Goal: Task Accomplishment & Management: Complete application form

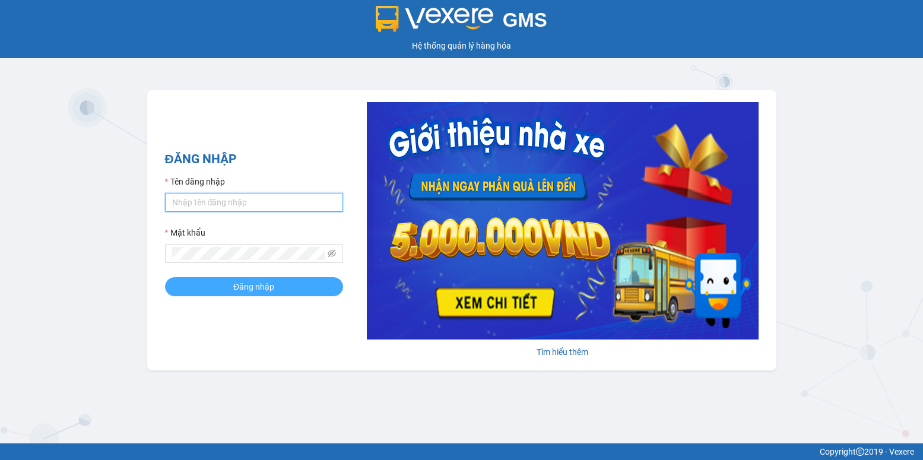
type input "tuan.vinhthanhsoctrang"
click at [284, 290] on button "Đăng nhập" at bounding box center [254, 286] width 178 height 19
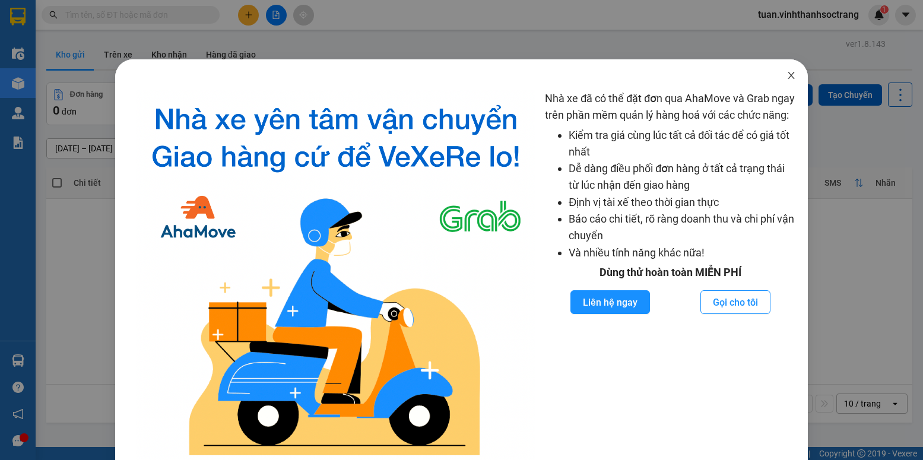
click at [786, 74] on icon "close" at bounding box center [790, 75] width 9 height 9
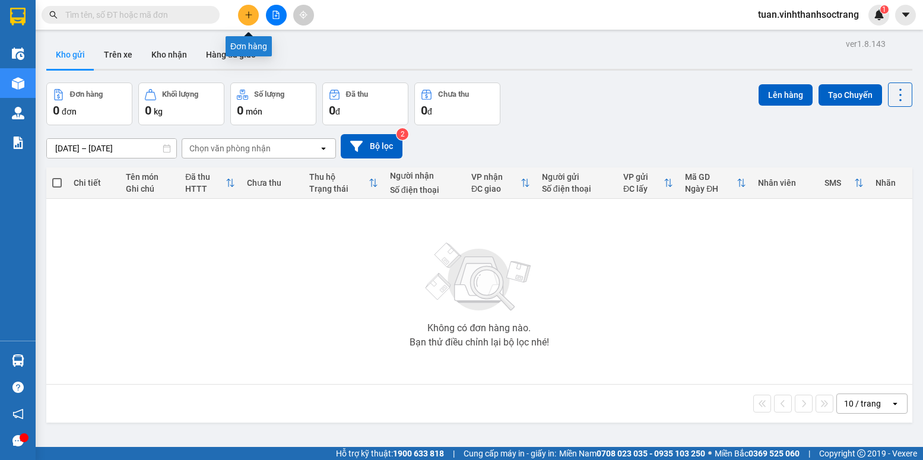
click at [252, 18] on icon "plus" at bounding box center [248, 15] width 8 height 8
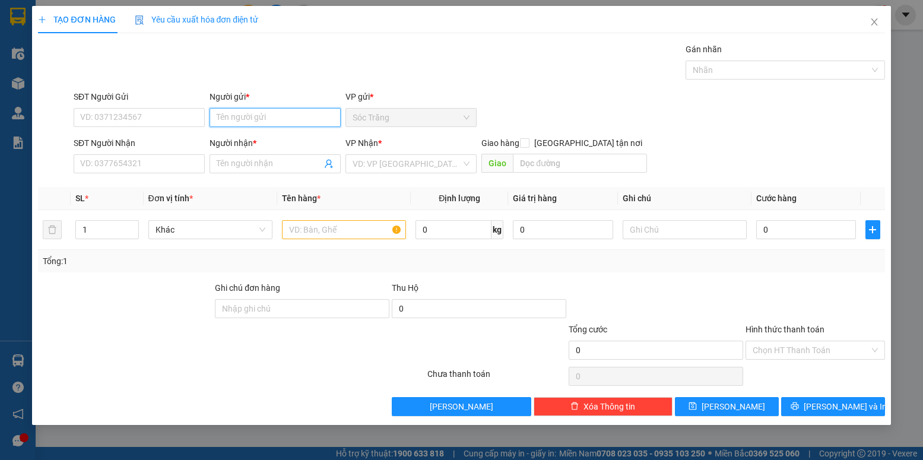
click at [240, 114] on input "Người gửi *" at bounding box center [274, 117] width 131 height 19
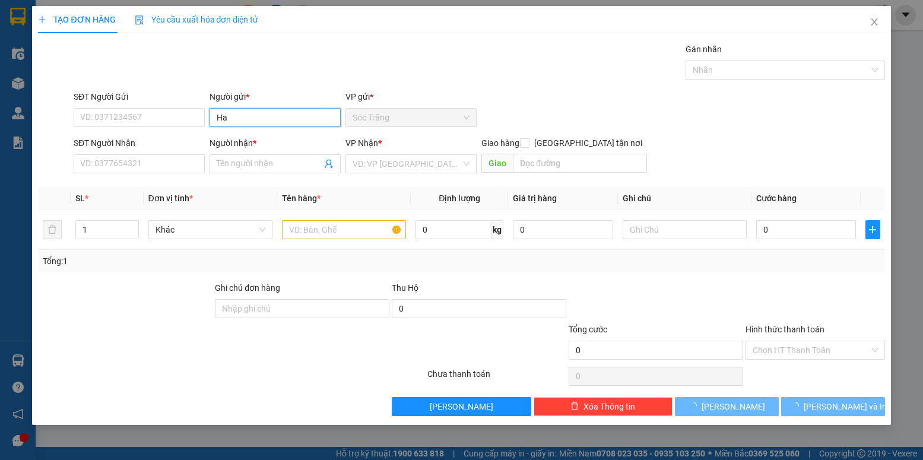
type input "H"
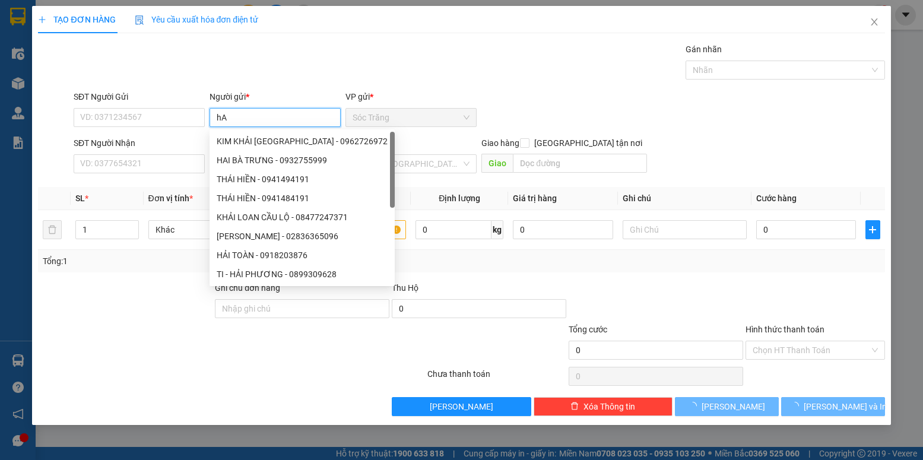
type input "h"
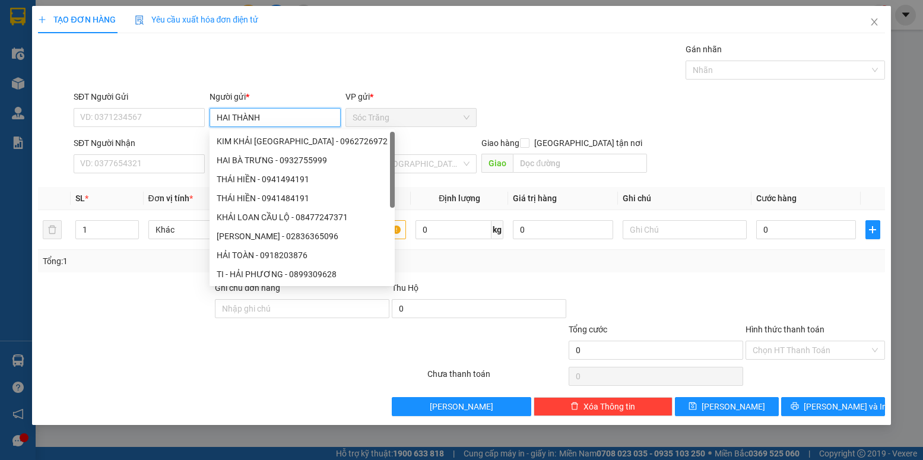
type input "HAI THÀNH"
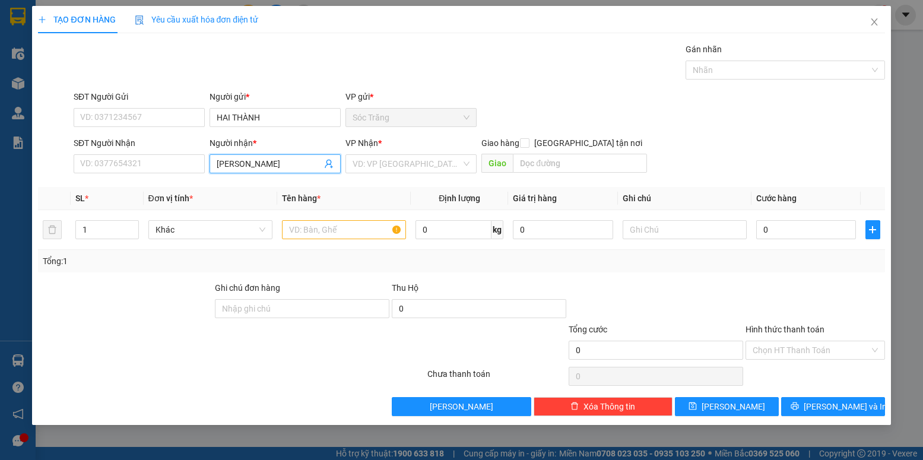
type input "NGỌC PHÁT"
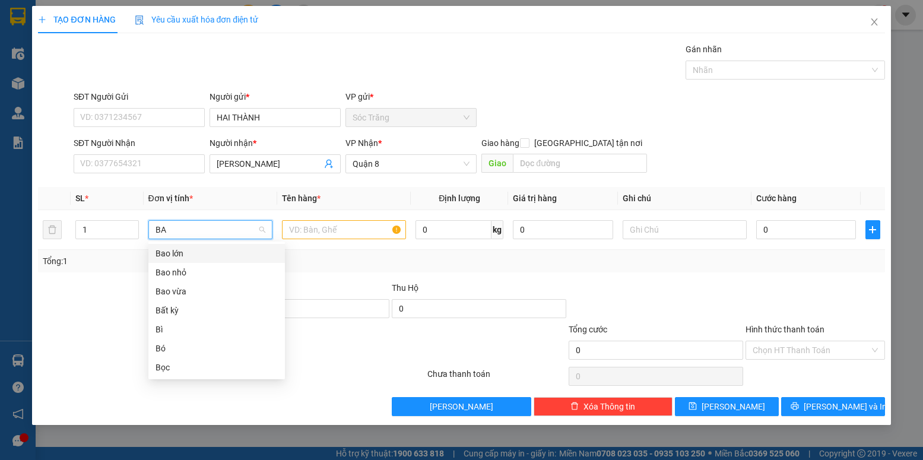
type input "BAO"
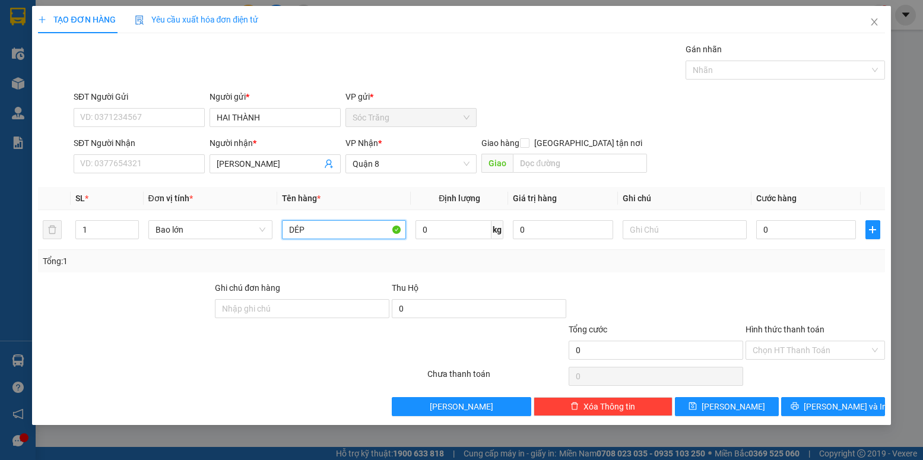
type input "DÉP"
type input "40"
type input "1 BAO"
type input "3"
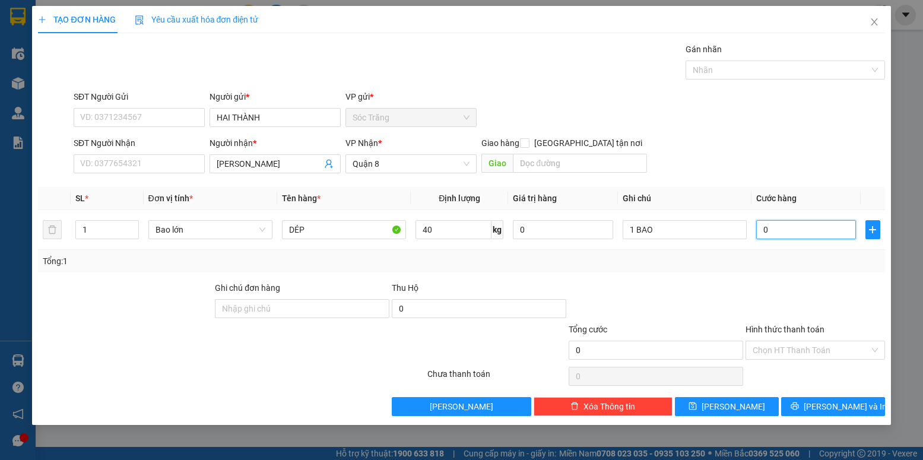
type input "3"
type input "30"
type input "300"
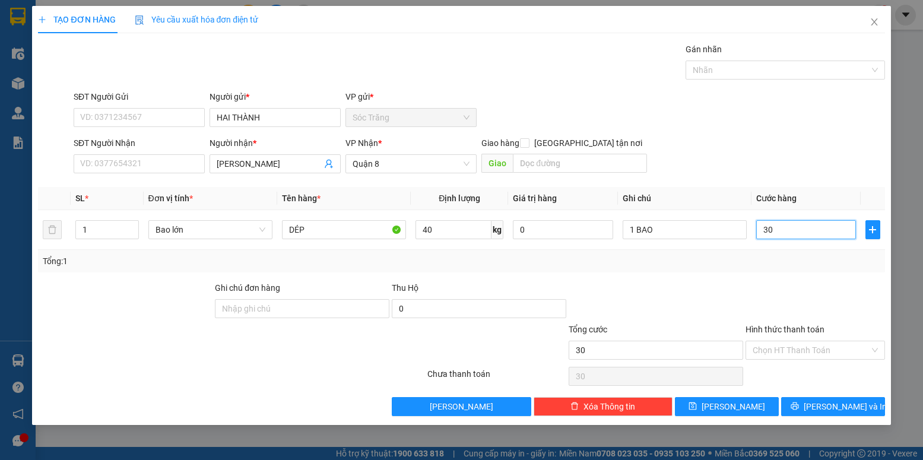
type input "300"
type input "3.000"
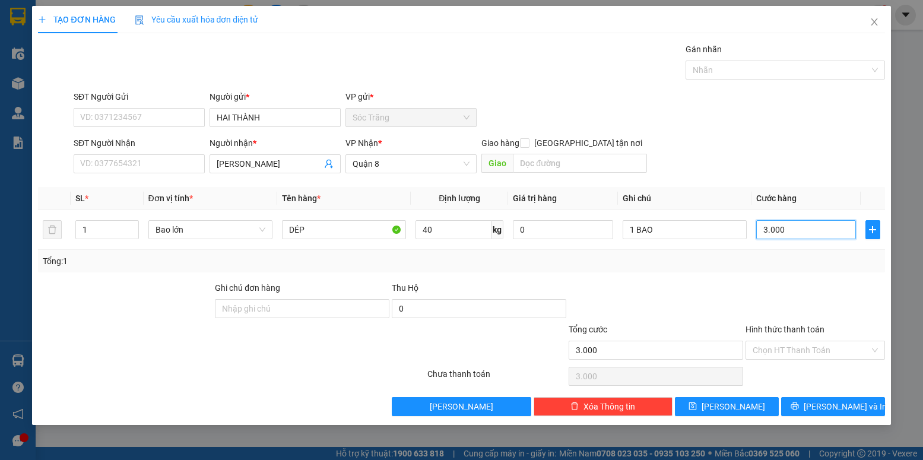
type input "30.000"
click at [802, 344] on input "Hình thức thanh toán" at bounding box center [810, 350] width 116 height 18
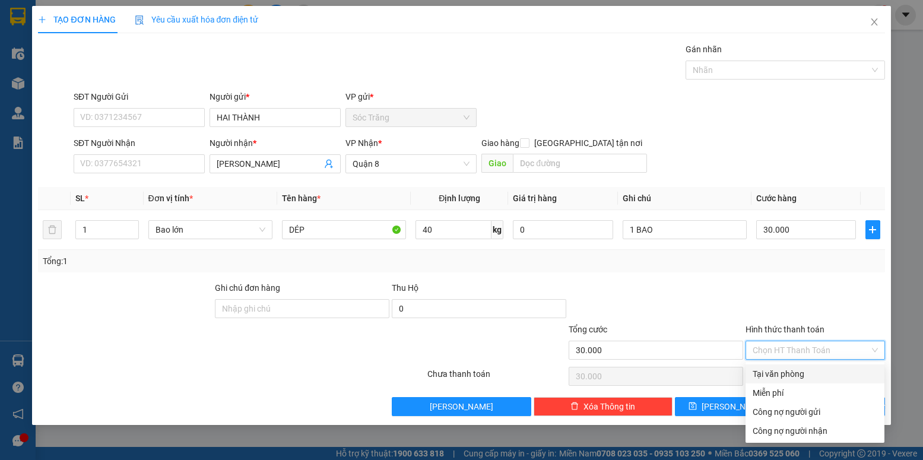
drag, startPoint x: 819, startPoint y: 370, endPoint x: 806, endPoint y: 386, distance: 20.7
click at [818, 370] on div "Tại văn phòng" at bounding box center [814, 373] width 125 height 13
type input "0"
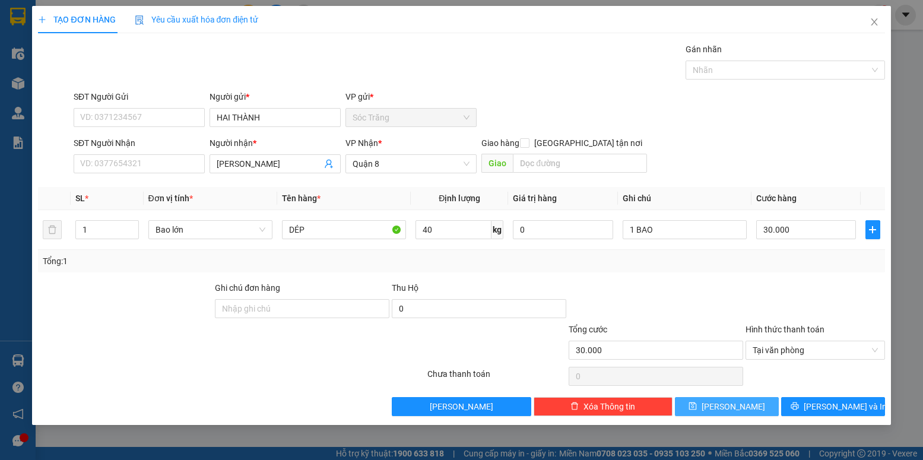
click at [746, 406] on button "Lưu" at bounding box center [727, 406] width 104 height 19
type input "0"
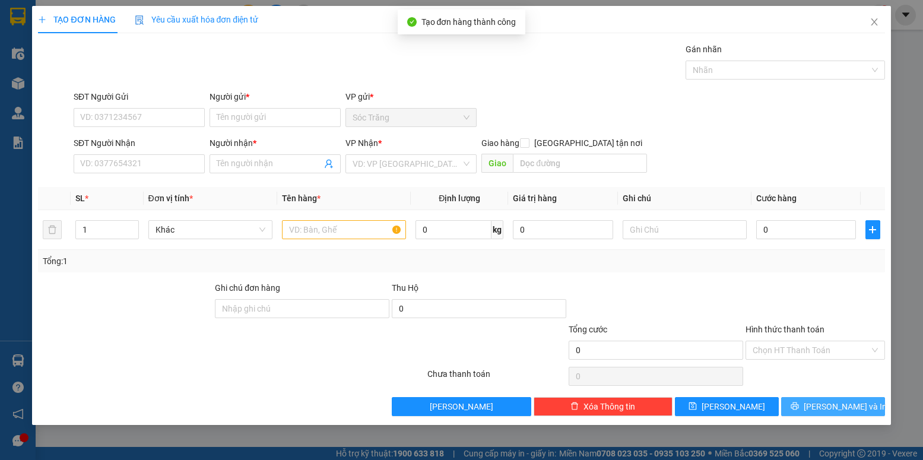
click at [837, 412] on span "Lưu và In" at bounding box center [844, 406] width 83 height 13
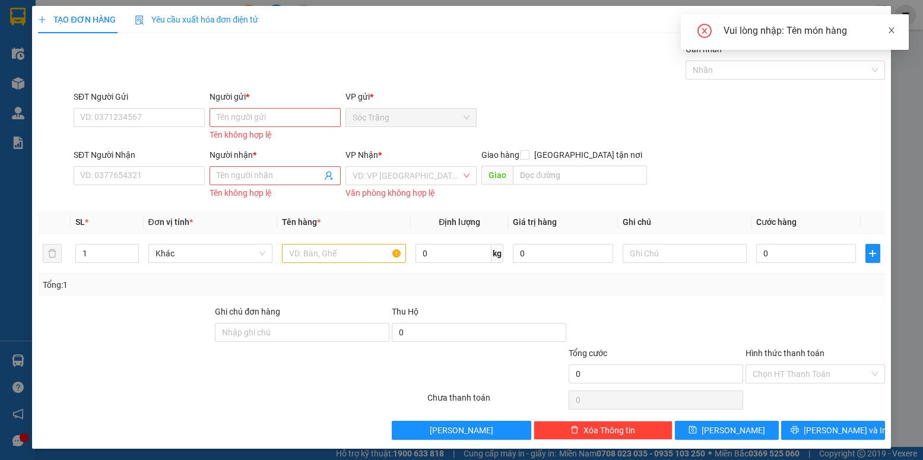
click at [892, 31] on icon "close" at bounding box center [891, 30] width 6 height 6
click at [865, 27] on span "Close" at bounding box center [873, 22] width 33 height 33
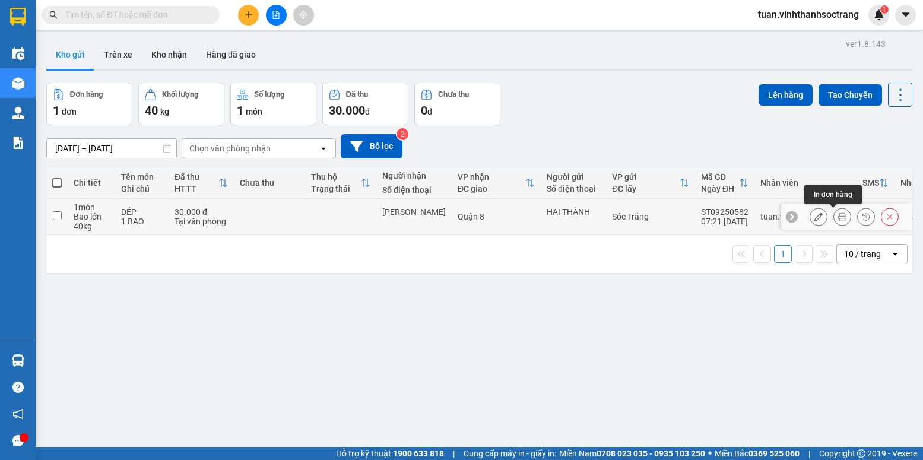
click at [834, 222] on button at bounding box center [842, 216] width 17 height 21
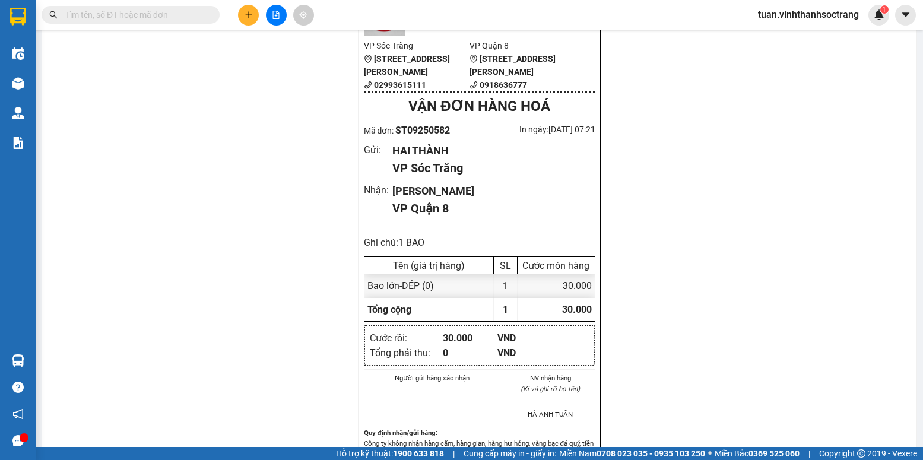
scroll to position [119, 0]
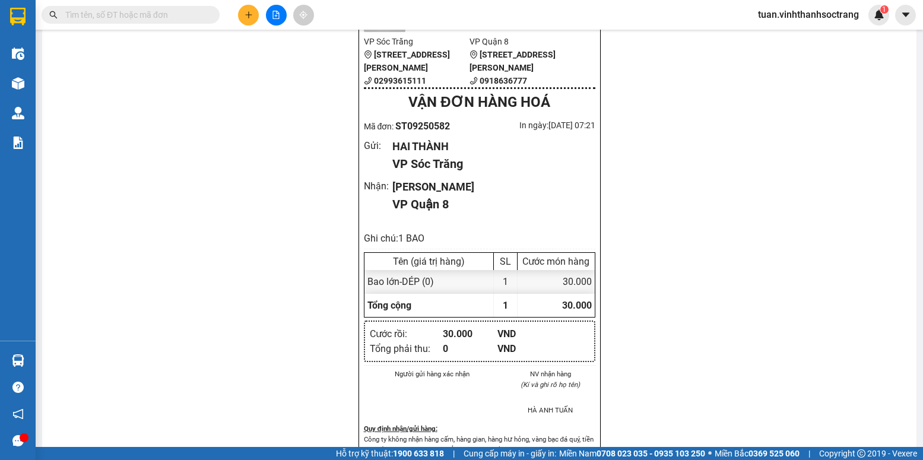
click at [120, 17] on input "text" at bounding box center [135, 14] width 140 height 13
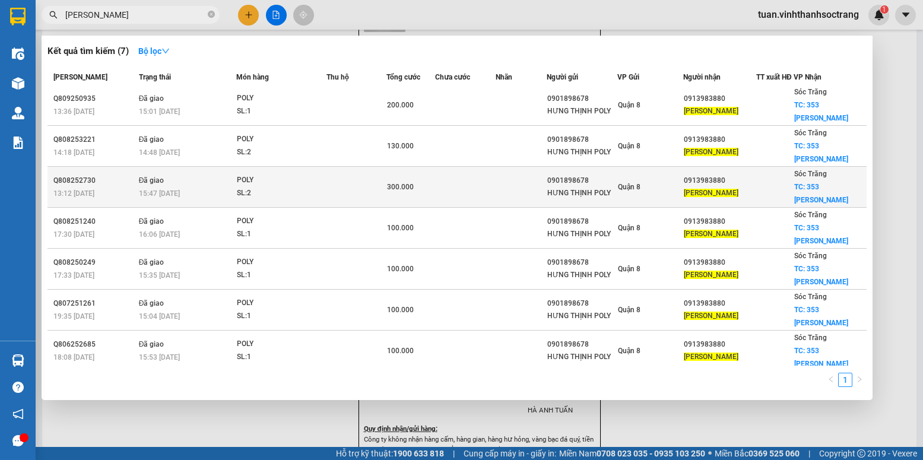
scroll to position [0, 0]
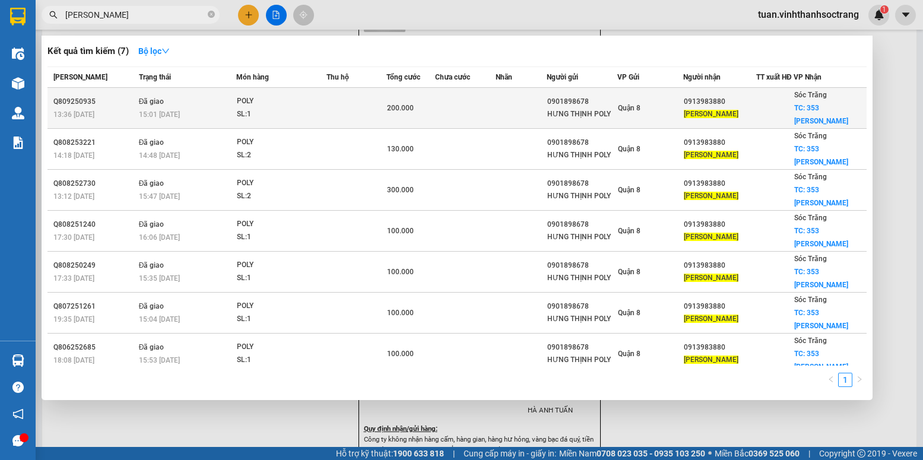
type input "LÊ HIỆP THÀNH"
click at [339, 106] on td at bounding box center [356, 108] width 60 height 41
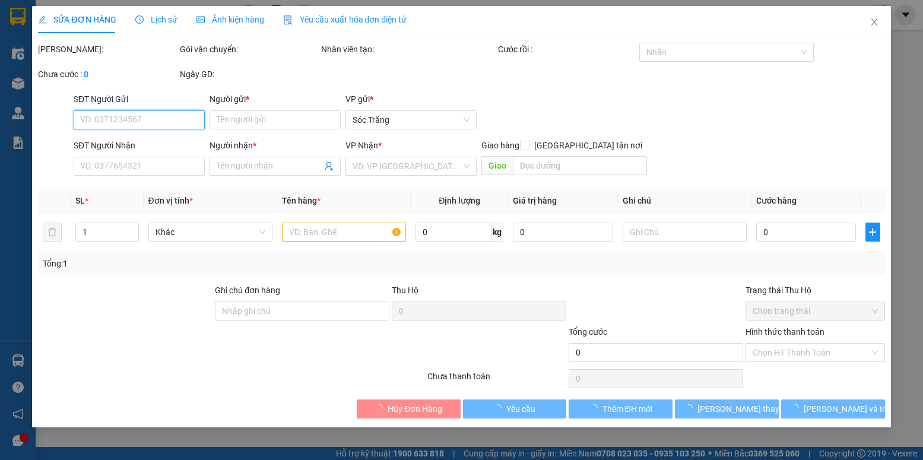
type input "0901898678"
type input "HƯNG THỊNH POLY"
type input "0913983880"
type input "LÊ HIỆP THÀNH"
checkbox input "true"
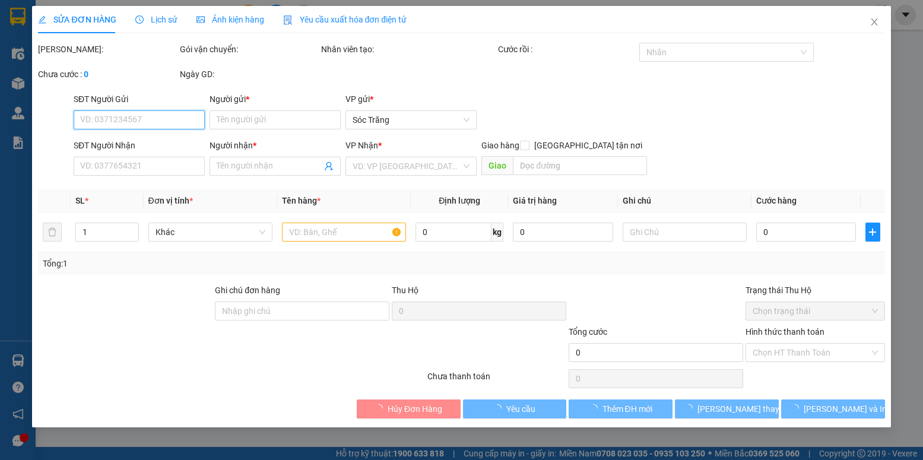
type input "353 PHẠM HÙNG"
type input "200.000"
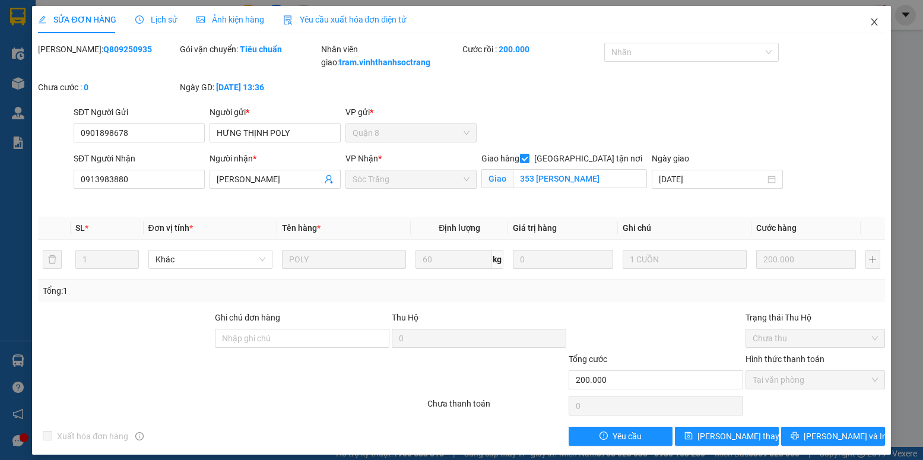
click at [866, 17] on span "Close" at bounding box center [873, 22] width 33 height 33
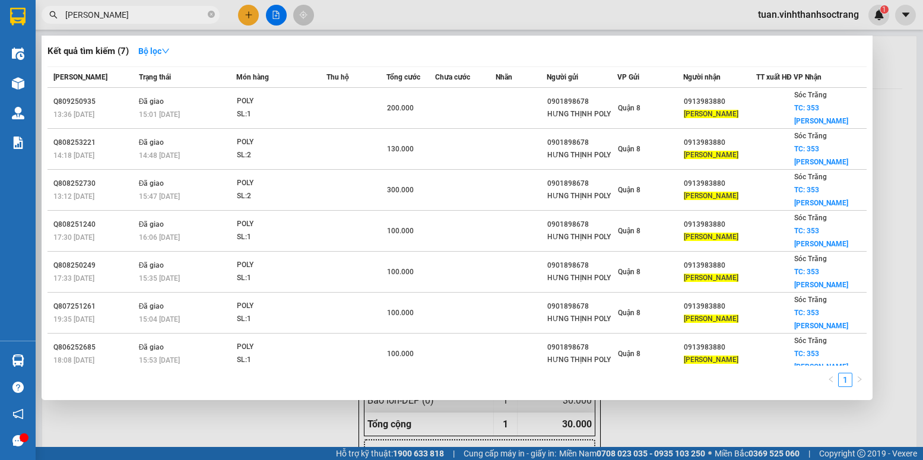
click at [144, 17] on input "LÊ HIỆP THÀNH" at bounding box center [135, 14] width 140 height 13
